Goal: Information Seeking & Learning: Check status

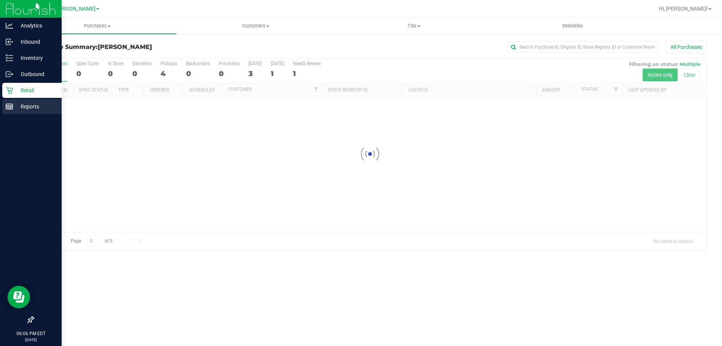
click at [13, 107] on rect at bounding box center [9, 106] width 7 height 5
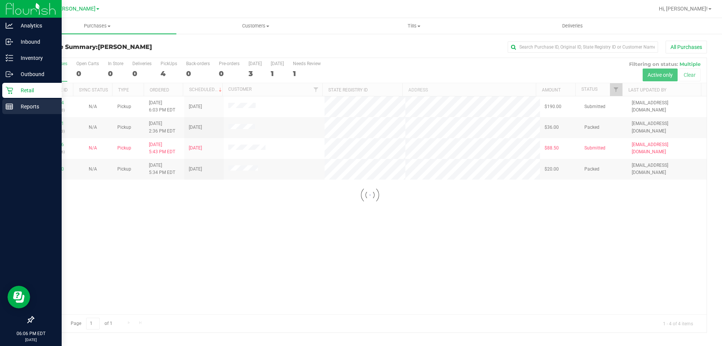
click at [14, 105] on p "Reports" at bounding box center [35, 106] width 45 height 9
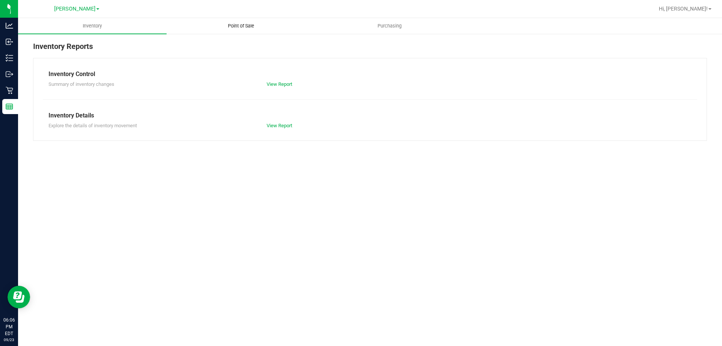
click at [238, 24] on span "Point of Sale" at bounding box center [241, 26] width 47 height 7
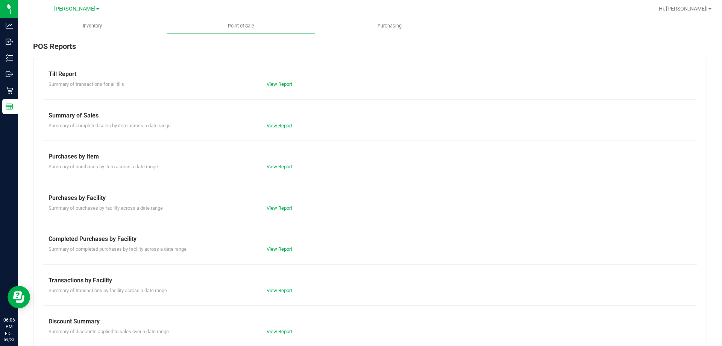
click at [273, 127] on link "View Report" at bounding box center [280, 126] width 26 height 6
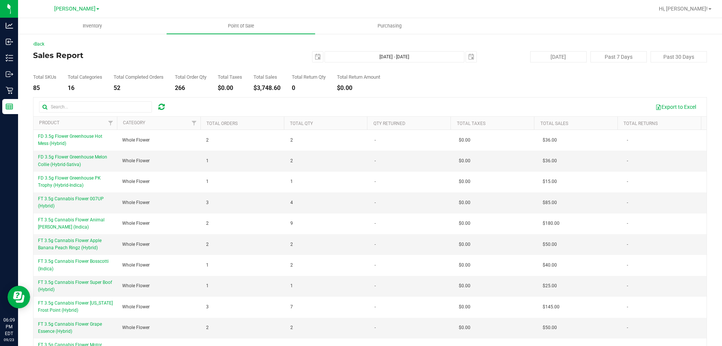
click at [192, 55] on h4 "Sales Report" at bounding box center [145, 55] width 224 height 8
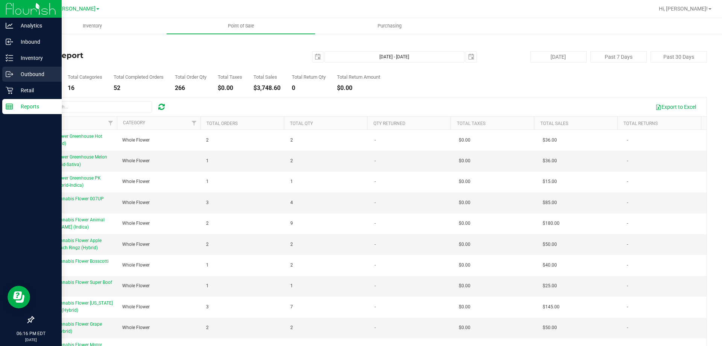
click at [17, 80] on div "Outbound" at bounding box center [31, 74] width 59 height 15
click at [21, 92] on p "Retail" at bounding box center [35, 90] width 45 height 9
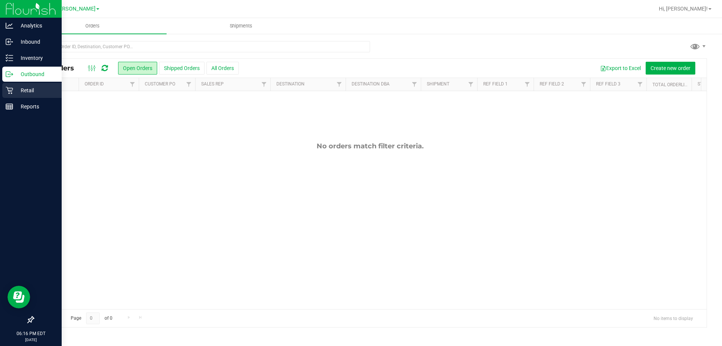
click at [23, 85] on div "Retail" at bounding box center [31, 90] width 59 height 15
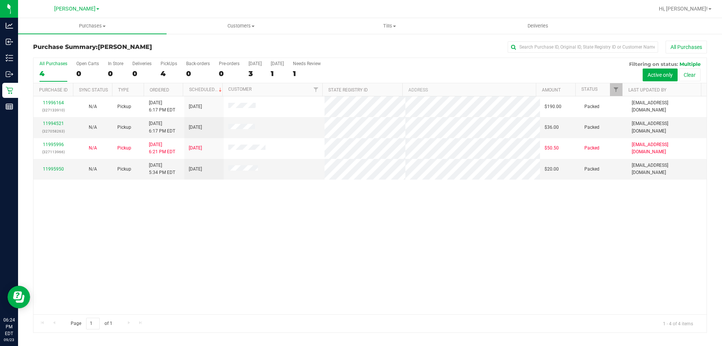
click at [288, 259] on div "11996164 (327133910) N/A Pickup [DATE] 6:17 PM EDT 9/24/2025 $190.00 Packed [EM…" at bounding box center [369, 205] width 673 height 218
